Goal: Navigation & Orientation: Find specific page/section

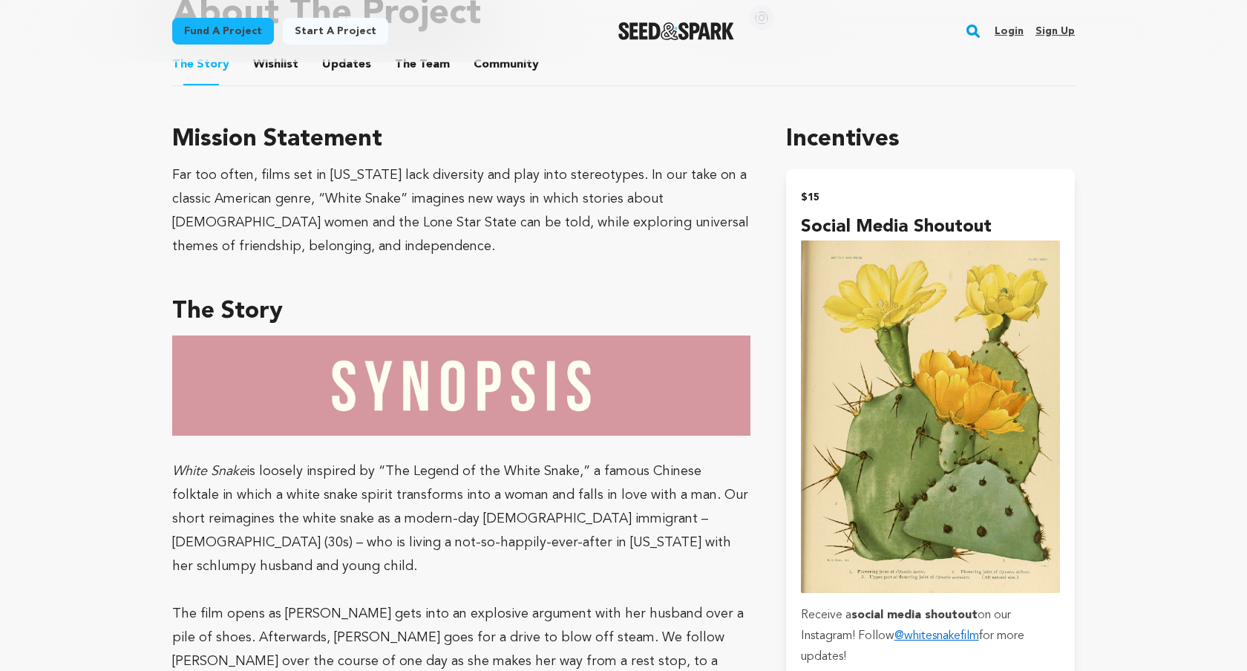
scroll to position [803, 0]
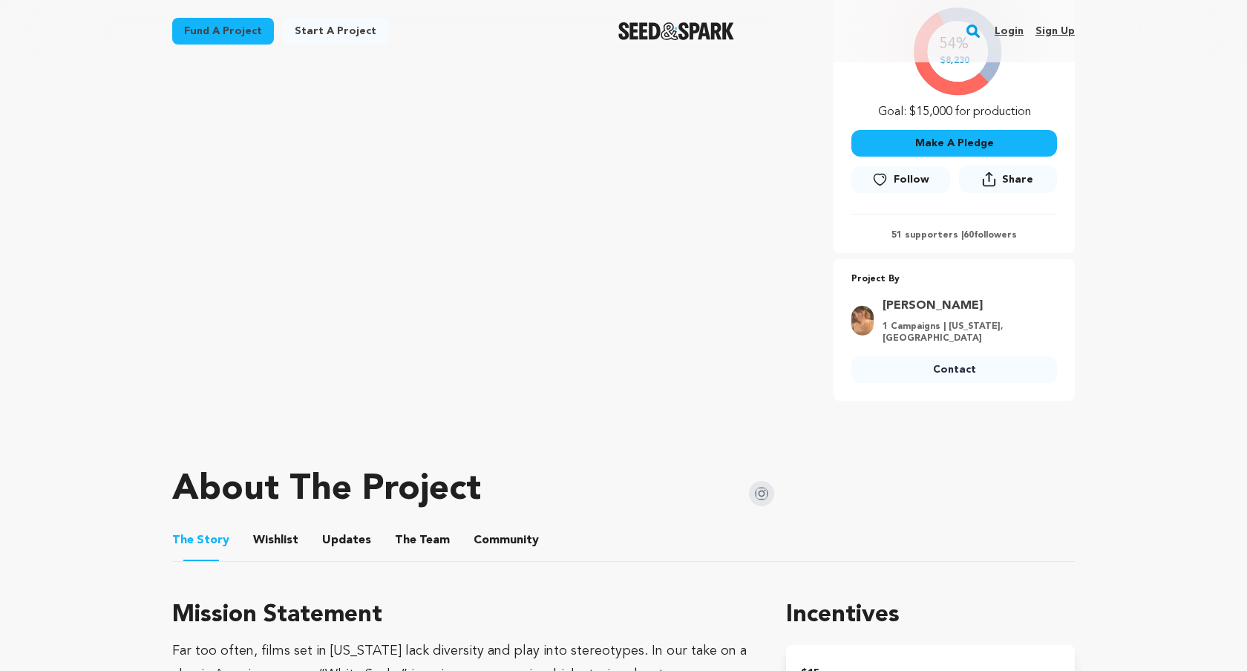
scroll to position [362, 0]
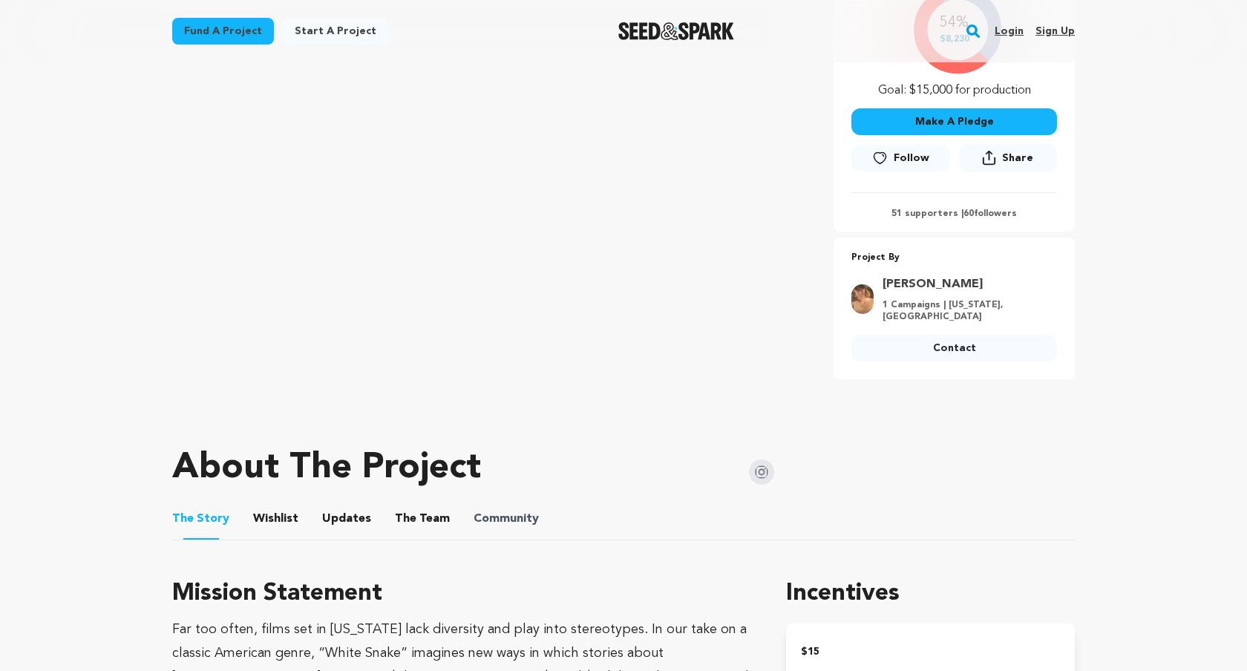
click at [473, 512] on span "Community" at bounding box center [505, 519] width 65 height 18
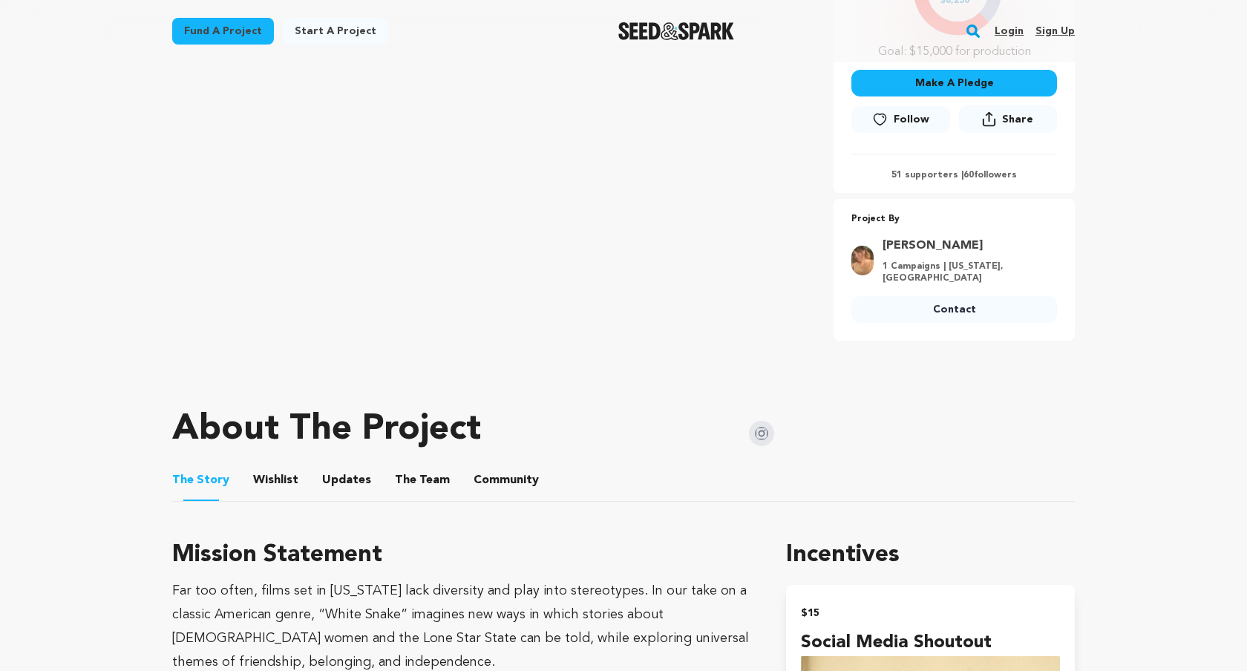
click at [503, 479] on button "Community" at bounding box center [506, 483] width 36 height 36
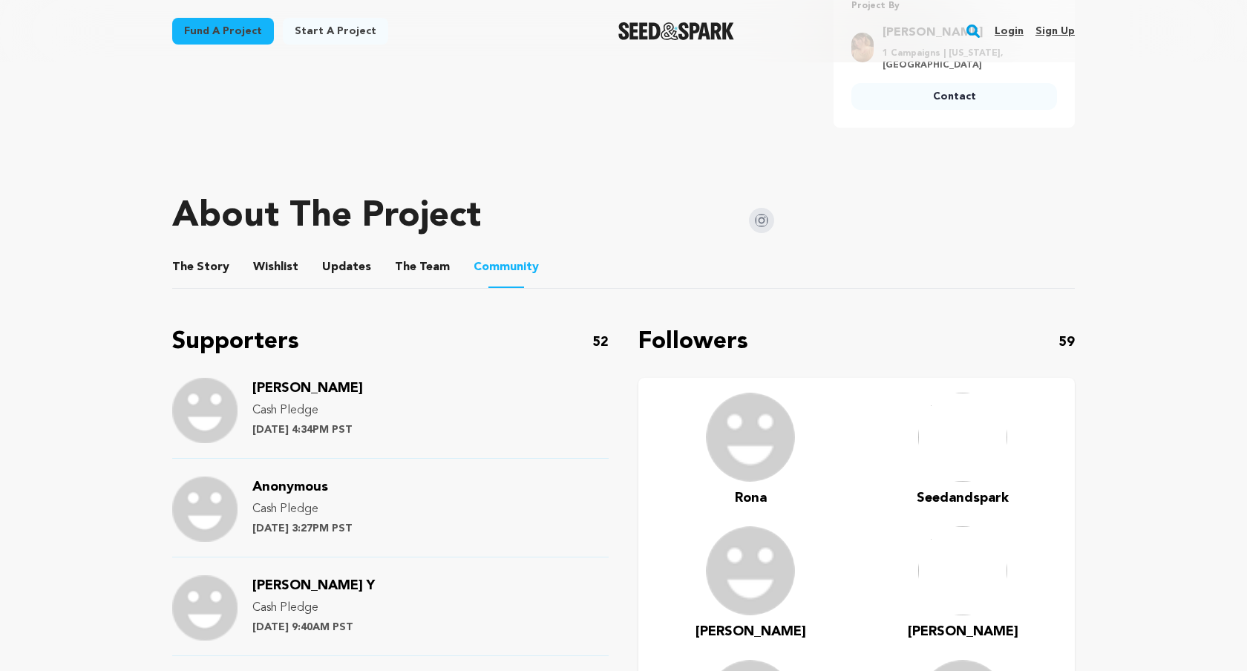
scroll to position [732, 0]
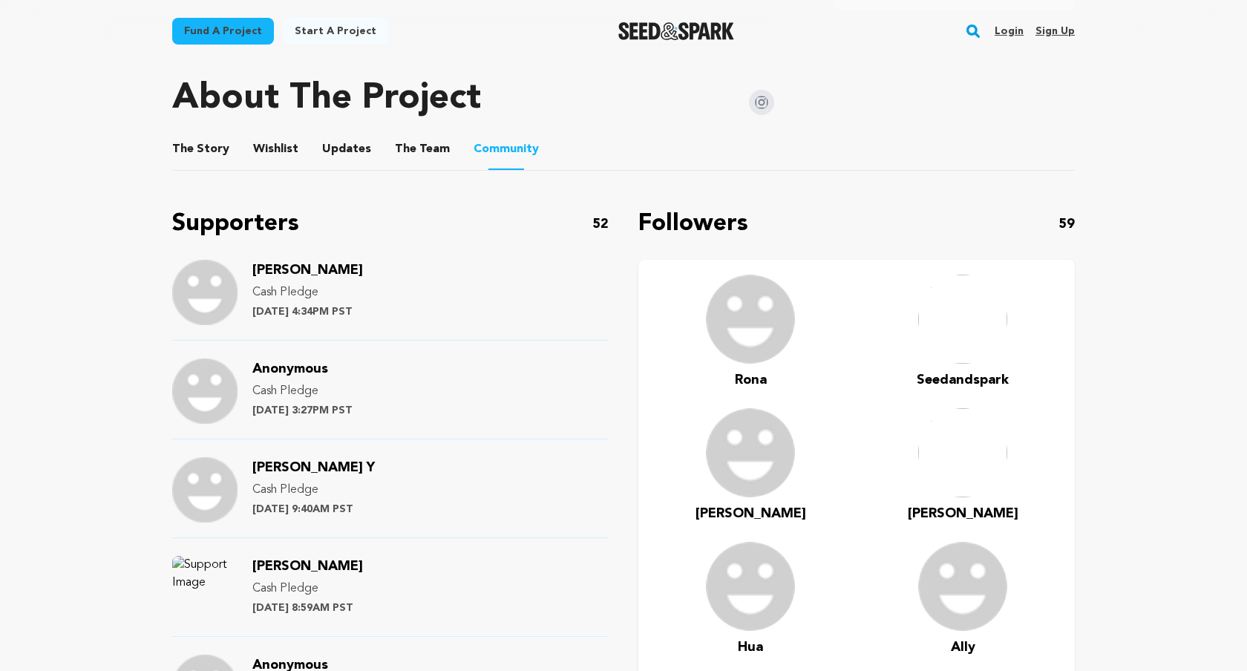
click at [190, 157] on button "The Story" at bounding box center [201, 152] width 36 height 36
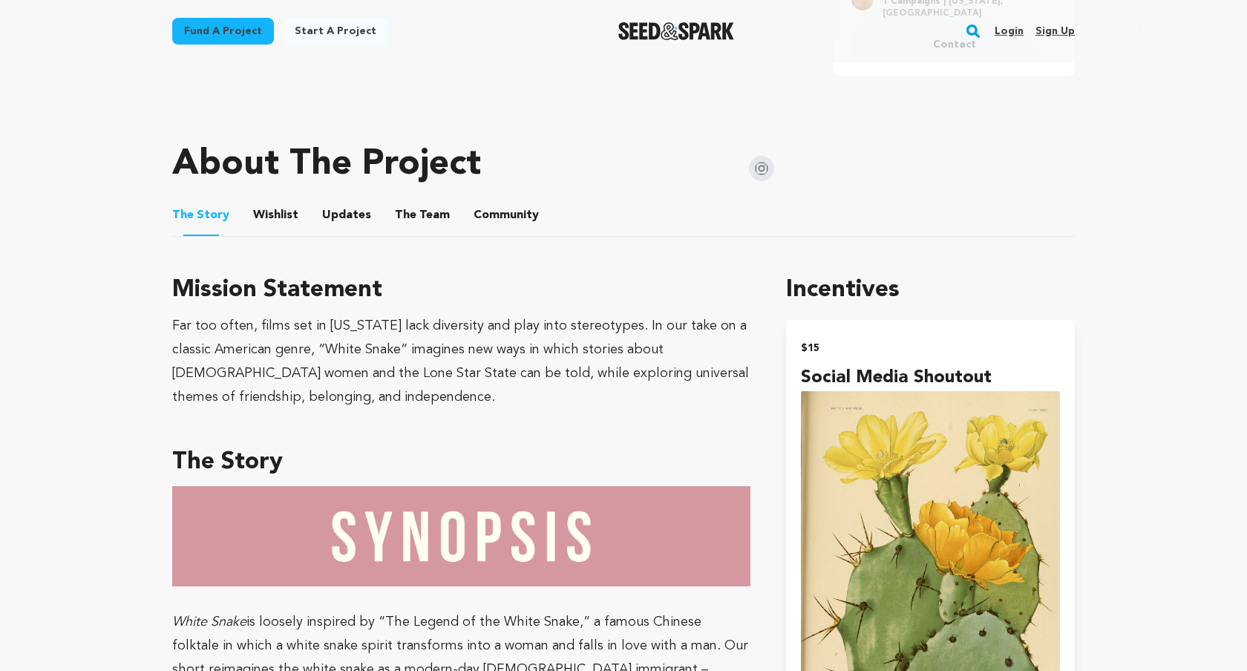
scroll to position [366, 0]
